Goal: Book appointment/travel/reservation

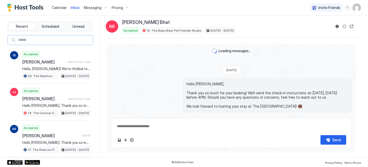
type textarea "*"
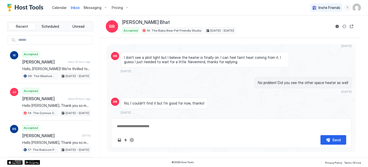
click at [56, 12] on div "Calendar" at bounding box center [59, 7] width 19 height 9
click at [56, 8] on span "Calendar" at bounding box center [59, 7] width 15 height 4
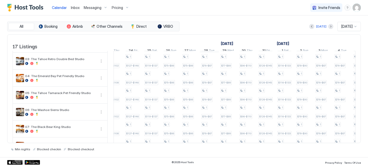
scroll to position [34, 0]
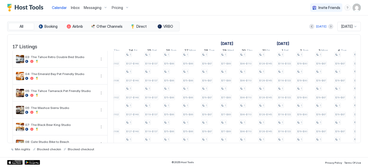
click at [341, 26] on span "[DATE]" at bounding box center [346, 26] width 11 height 5
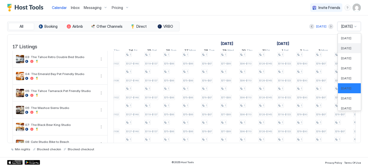
click at [341, 47] on span "[DATE]" at bounding box center [346, 48] width 10 height 4
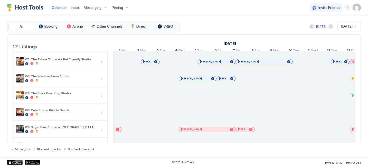
scroll to position [37, 0]
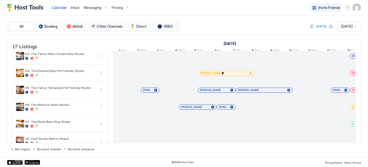
click at [341, 25] on span "[DATE]" at bounding box center [346, 26] width 11 height 5
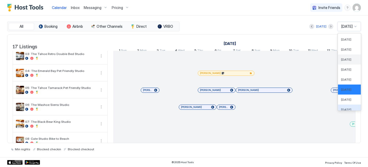
scroll to position [0, 0]
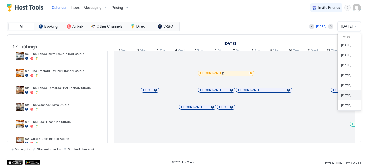
click at [343, 95] on span "[DATE]" at bounding box center [346, 95] width 10 height 4
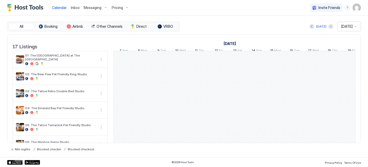
scroll to position [0, 404]
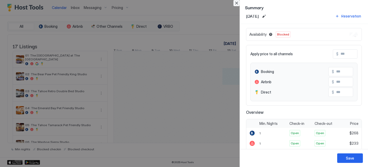
click at [235, 4] on button "Close" at bounding box center [236, 3] width 6 height 6
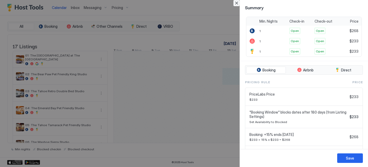
click at [239, 4] on button "Close" at bounding box center [236, 3] width 6 height 6
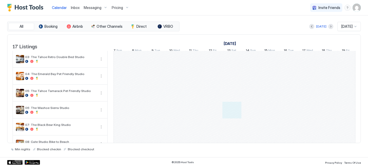
click at [230, 116] on div at bounding box center [212, 161] width 1007 height 288
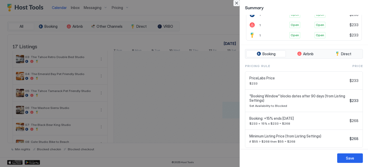
click at [237, 2] on button "Close" at bounding box center [236, 3] width 6 height 6
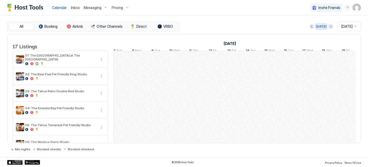
click at [316, 26] on div "[DATE]" at bounding box center [321, 26] width 10 height 5
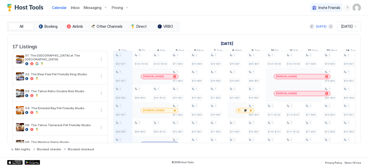
click at [120, 7] on span "Pricing" at bounding box center [117, 7] width 11 height 5
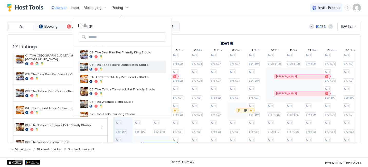
scroll to position [30, 0]
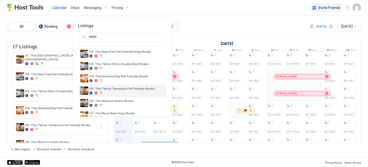
click at [98, 91] on div at bounding box center [126, 92] width 75 height 3
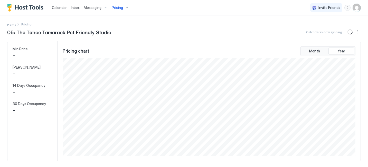
scroll to position [98, 294]
click at [38, 6] on img "Host Tools Logo" at bounding box center [26, 8] width 39 height 8
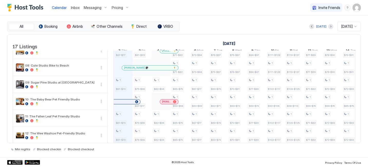
scroll to position [109, 0]
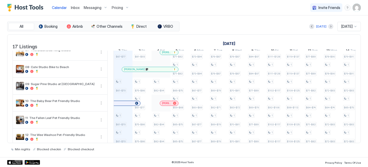
click at [346, 27] on span "[DATE]" at bounding box center [346, 26] width 11 height 5
click at [348, 91] on div "[DATE]" at bounding box center [349, 95] width 23 height 10
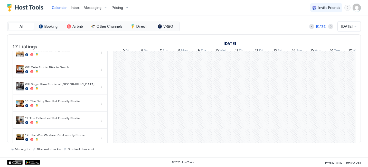
scroll to position [0, 360]
click at [275, 89] on div at bounding box center [257, 86] width 1007 height 288
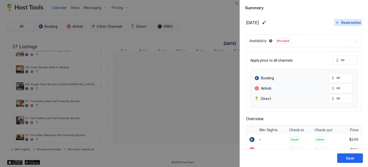
click at [348, 21] on div "Reservation" at bounding box center [351, 22] width 20 height 5
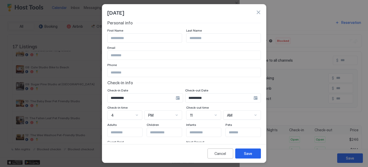
click at [252, 97] on div "**********" at bounding box center [223, 97] width 76 height 9
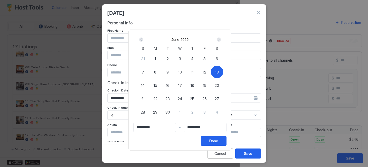
click at [156, 86] on span "15" at bounding box center [156, 85] width 4 height 5
type input "**********"
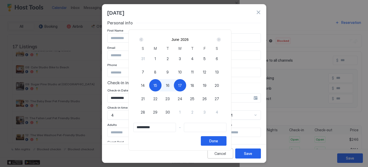
type input "**********"
click at [219, 70] on span "13" at bounding box center [217, 71] width 4 height 5
type input "**********"
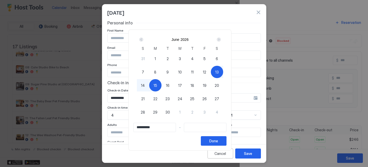
click at [155, 84] on div "15" at bounding box center [155, 85] width 12 height 12
type input "**********"
click at [225, 141] on button "Done" at bounding box center [214, 140] width 26 height 9
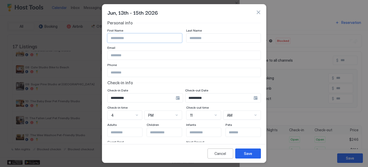
click at [147, 38] on input "Input Field" at bounding box center [145, 38] width 74 height 9
type input "*"
type input "****"
click at [215, 39] on input "Input Field" at bounding box center [223, 38] width 74 height 9
type input "****"
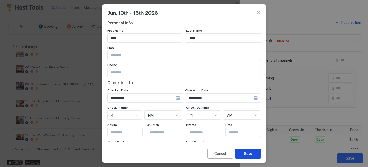
click at [249, 156] on button "Save" at bounding box center [248, 153] width 26 height 10
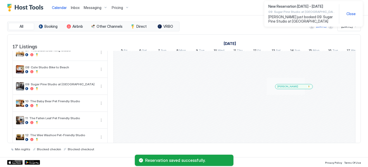
click at [281, 89] on div at bounding box center [281, 86] width 4 height 4
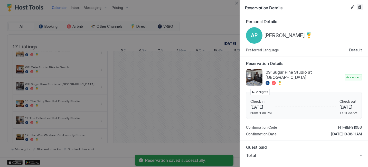
click at [360, 6] on button "Cancel reservation" at bounding box center [360, 7] width 6 height 6
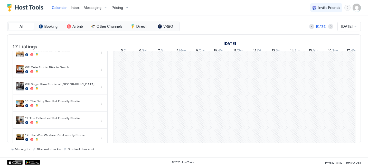
click at [56, 7] on span "Calendar" at bounding box center [59, 7] width 15 height 4
